Goal: Information Seeking & Learning: Learn about a topic

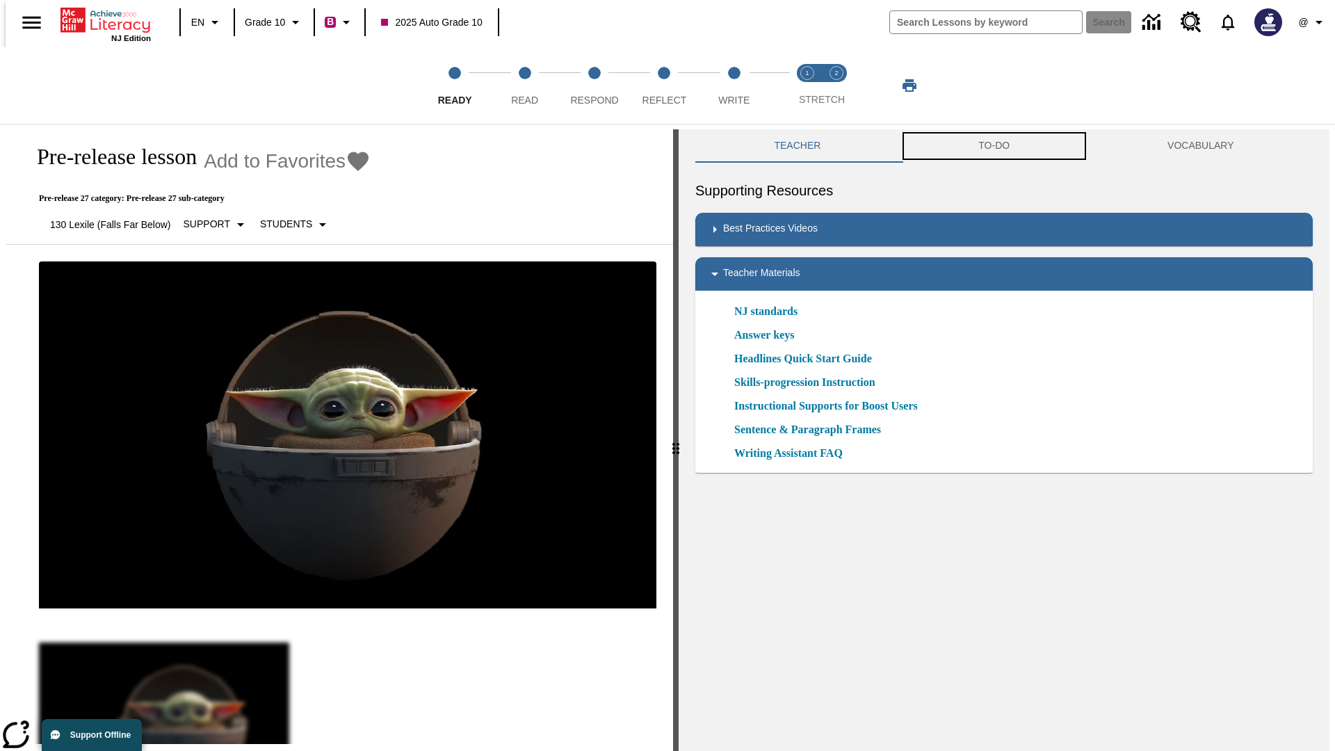
click at [994, 146] on button "TO-DO" at bounding box center [994, 145] width 189 height 33
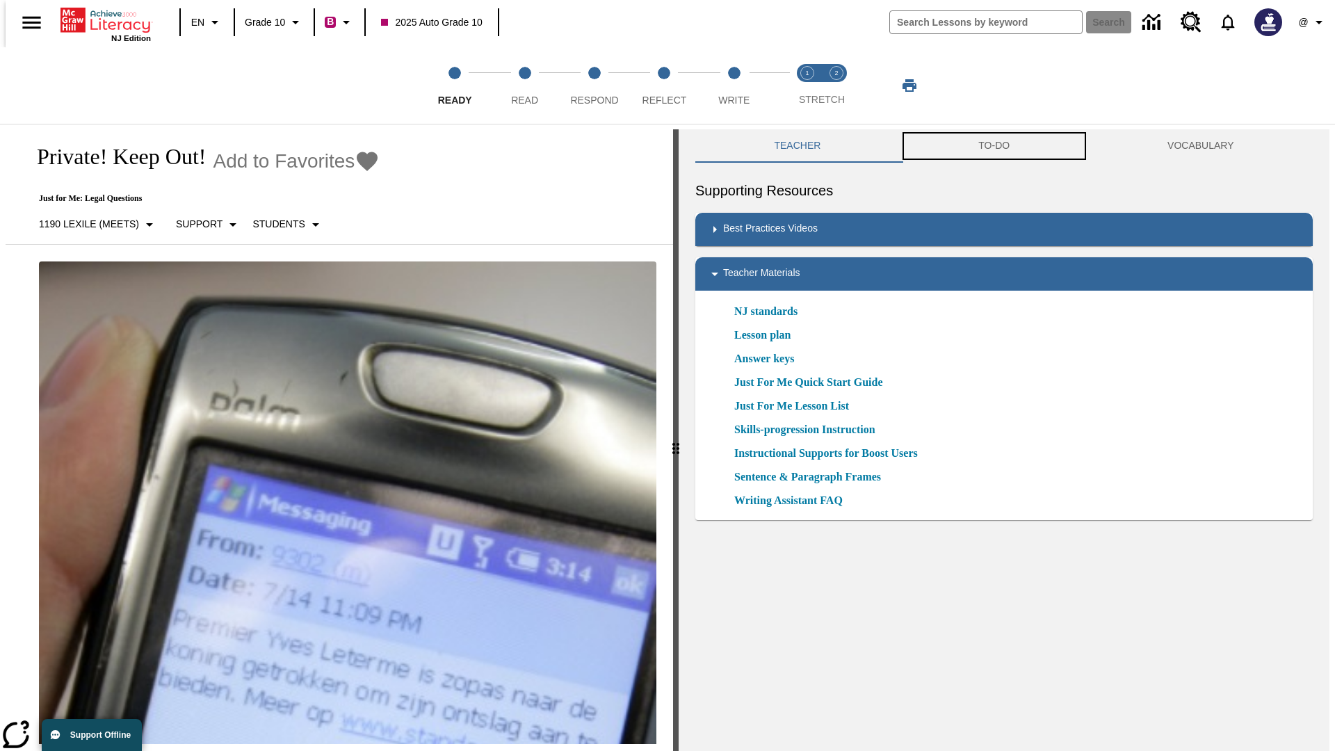
click at [994, 146] on button "TO-DO" at bounding box center [994, 145] width 189 height 33
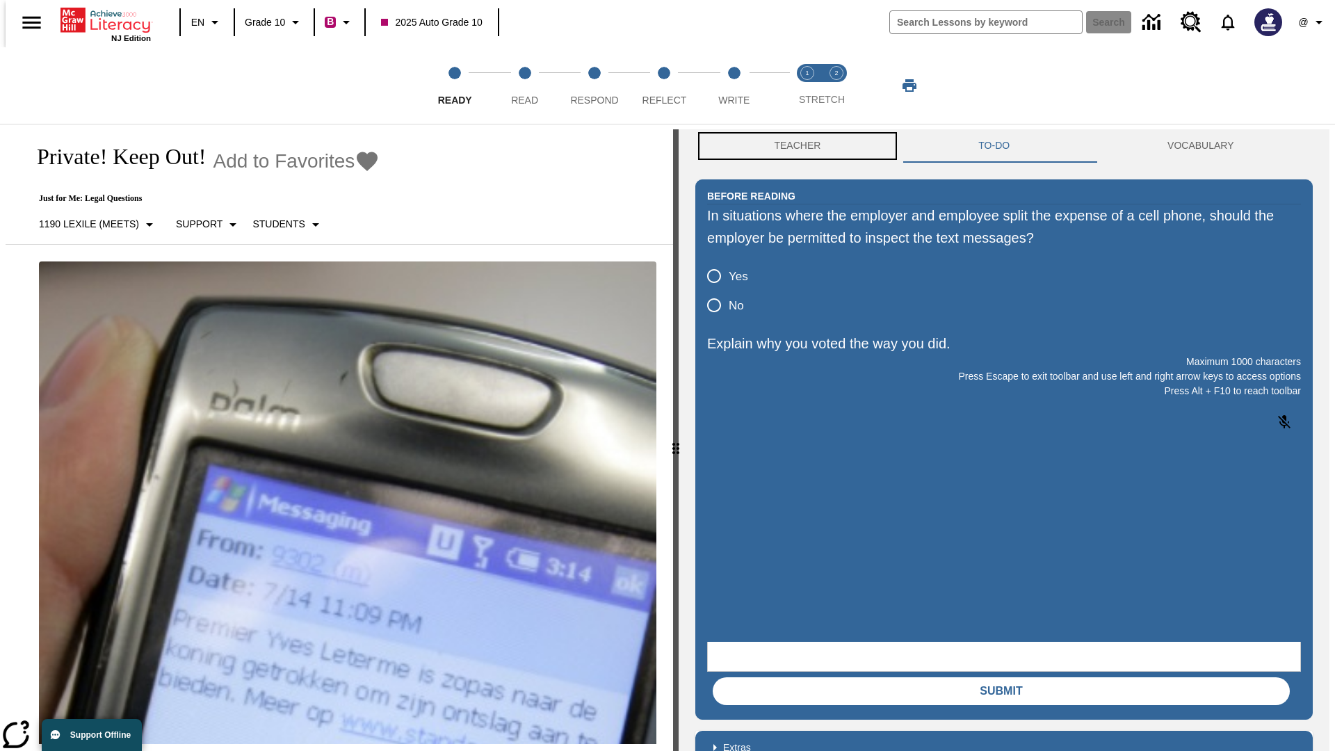
scroll to position [1, 0]
click at [793, 146] on button "Teacher" at bounding box center [797, 145] width 204 height 33
